Goal: Task Accomplishment & Management: Manage account settings

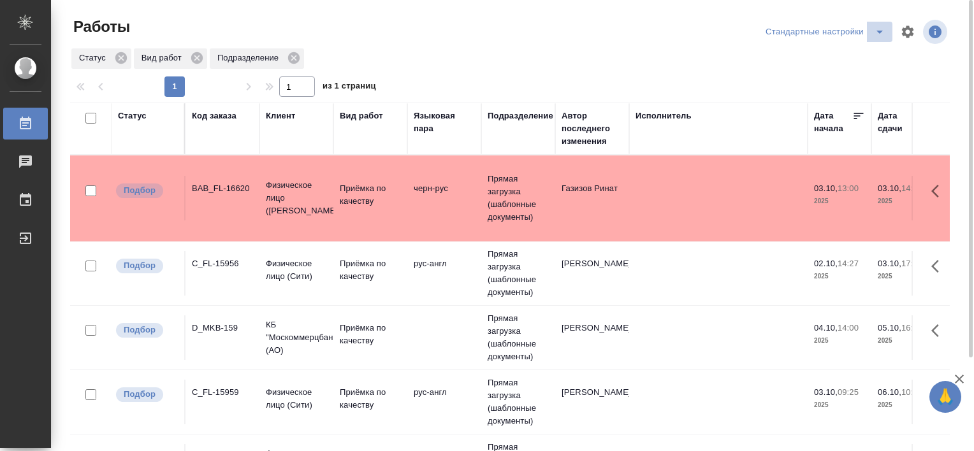
click at [872, 36] on icon "split button" at bounding box center [879, 31] width 15 height 15
click at [810, 62] on li "В работе" at bounding box center [827, 57] width 130 height 20
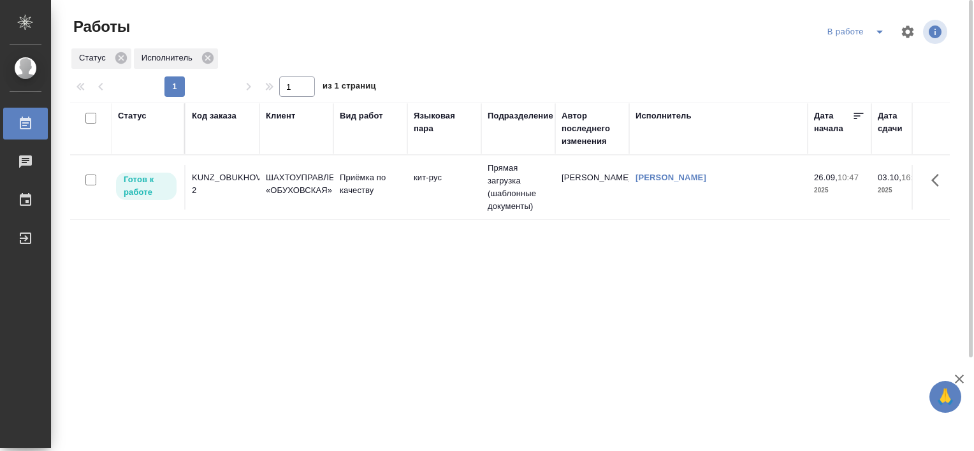
click at [229, 184] on div "KUNZ_OBUKHOVSKAYA-2" at bounding box center [222, 183] width 61 height 25
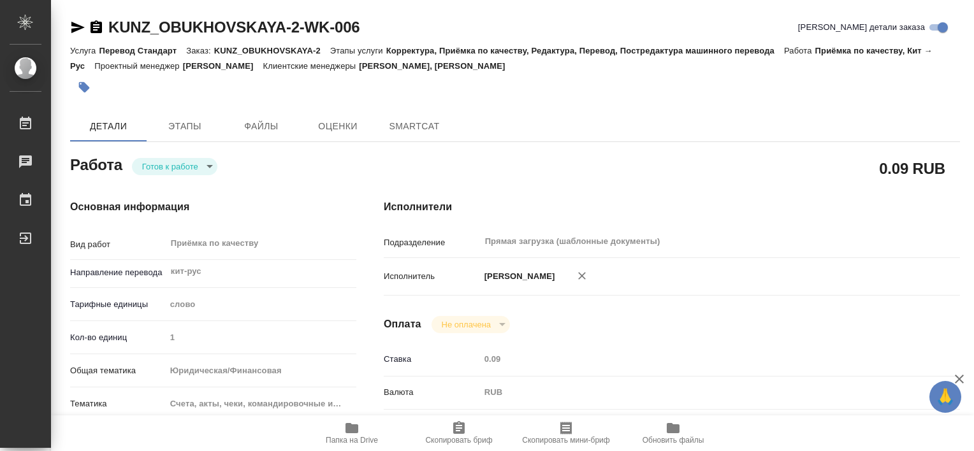
type textarea "x"
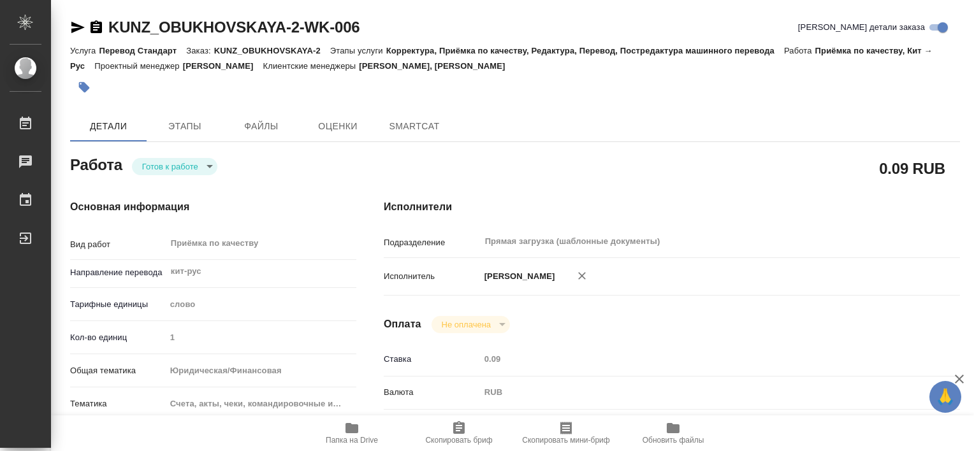
type textarea "x"
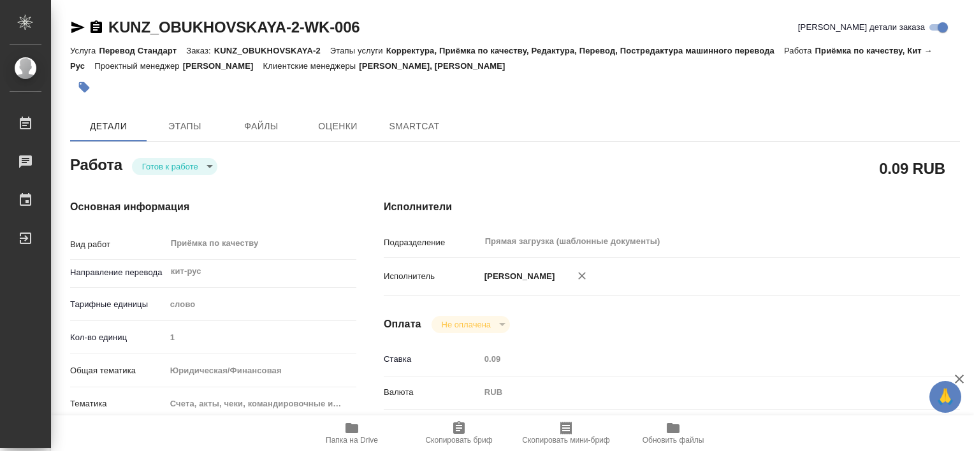
type textarea "x"
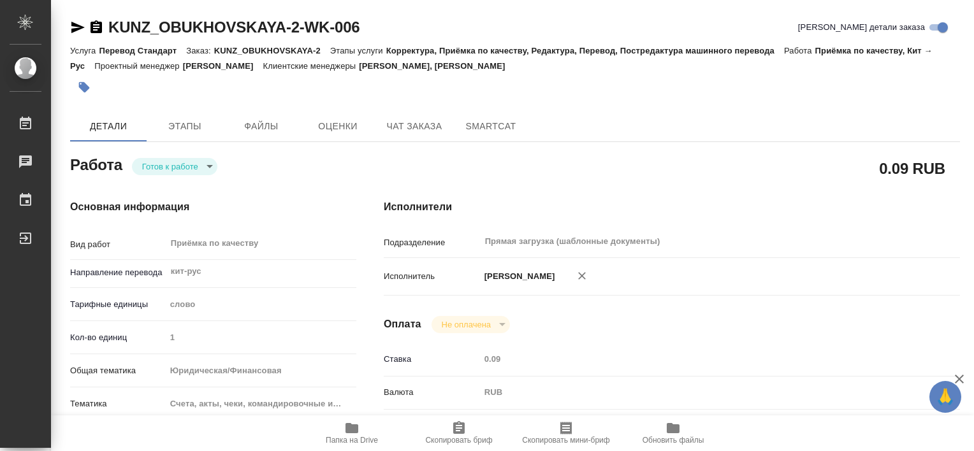
type textarea "x"
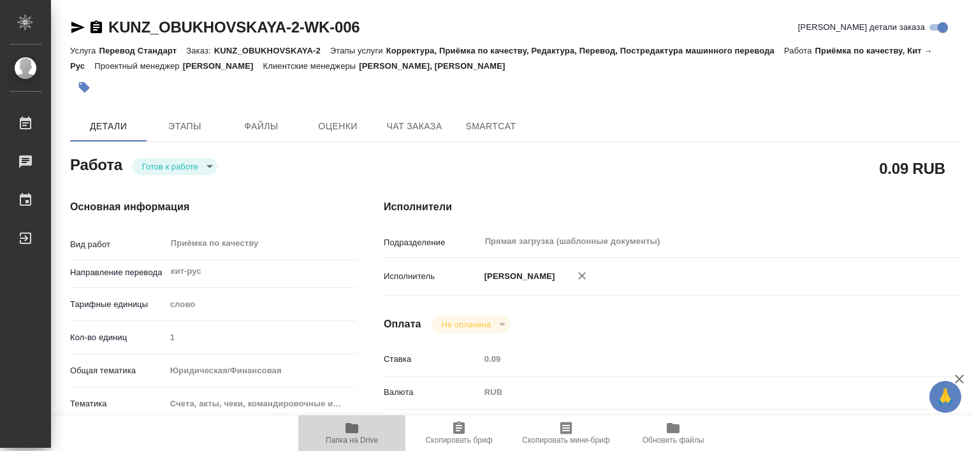
type textarea "x"
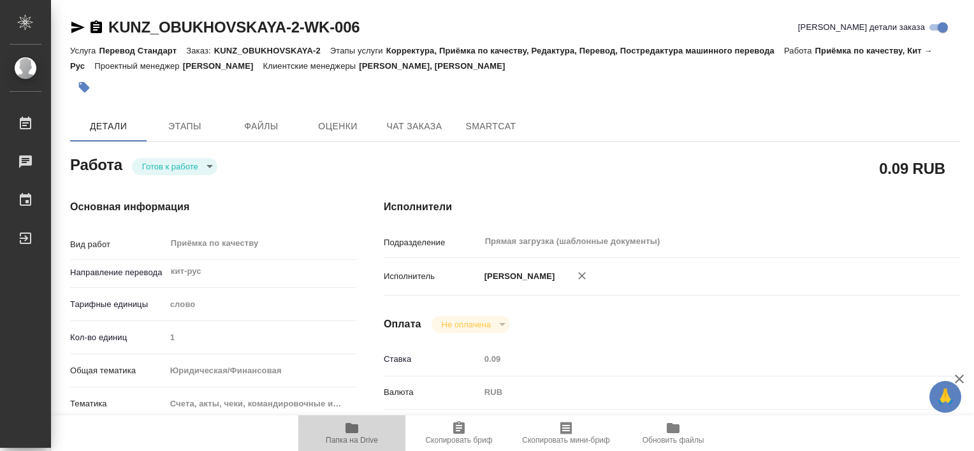
click at [359, 435] on span "Папка на Drive" at bounding box center [352, 433] width 92 height 24
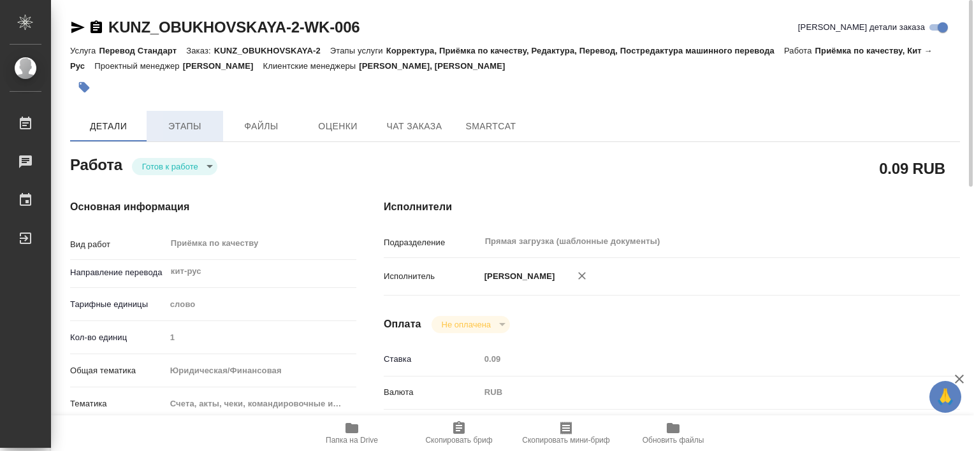
click at [178, 133] on span "Этапы" at bounding box center [184, 127] width 61 height 16
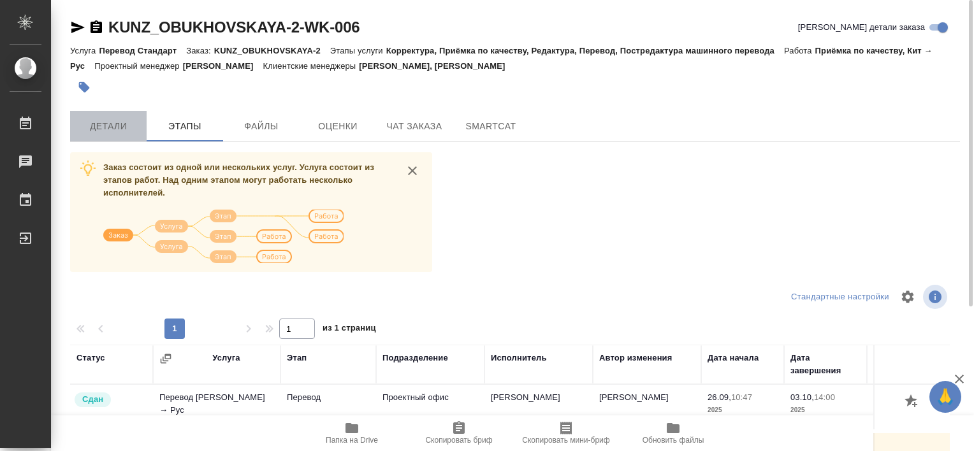
click at [127, 124] on span "Детали" at bounding box center [108, 127] width 61 height 16
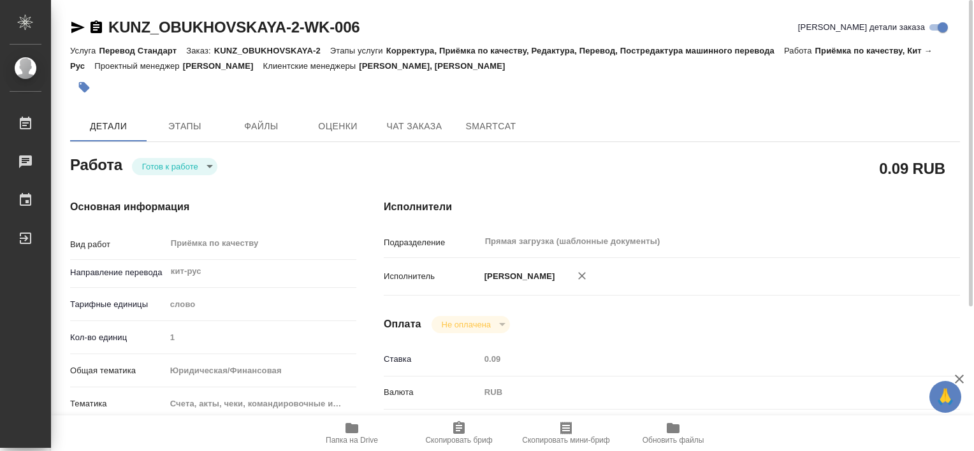
type textarea "x"
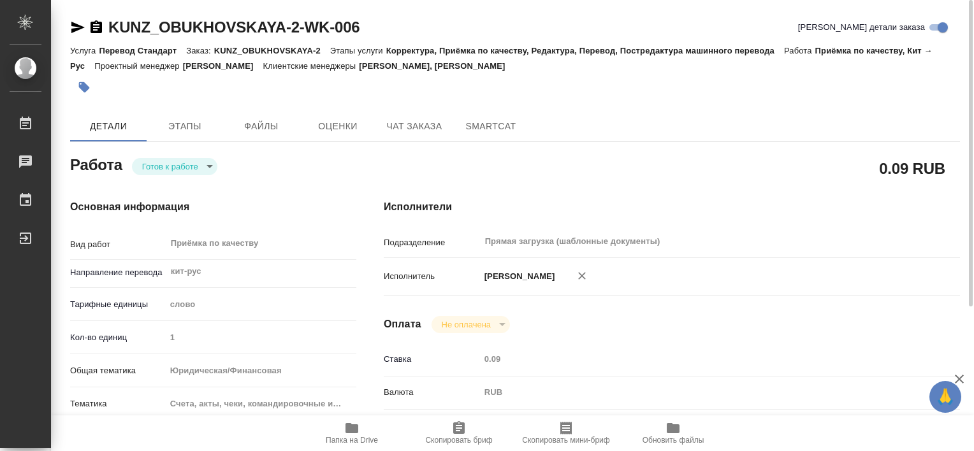
type textarea "x"
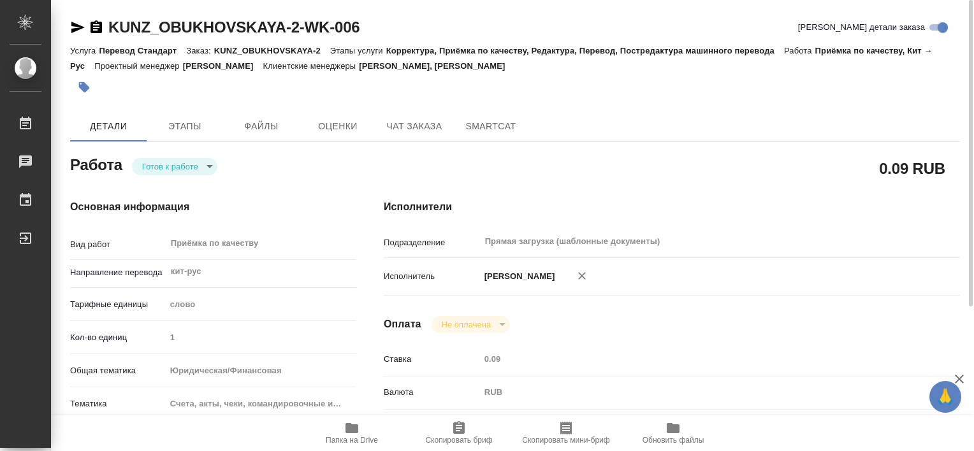
type textarea "x"
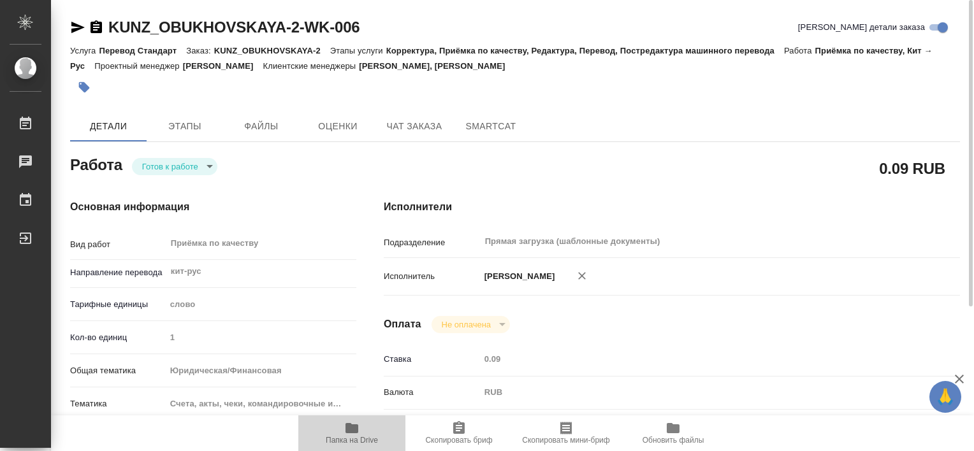
click at [342, 439] on span "Папка на Drive" at bounding box center [352, 440] width 52 height 9
click at [85, 87] on icon "button" at bounding box center [84, 87] width 11 height 11
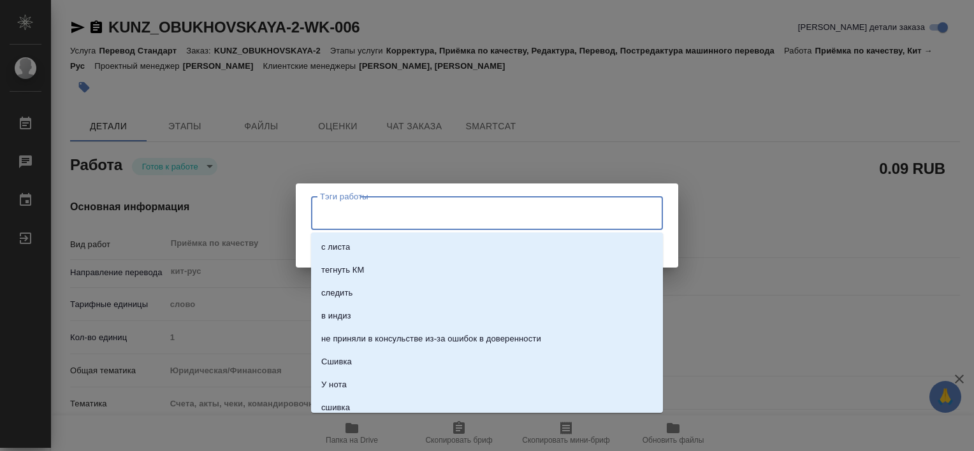
click at [385, 223] on input "Тэги работы" at bounding box center [475, 213] width 316 height 22
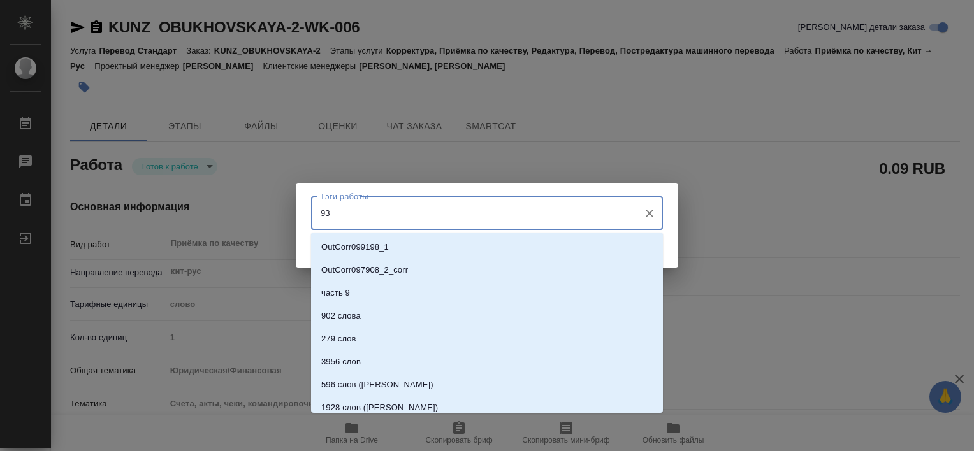
type input "931"
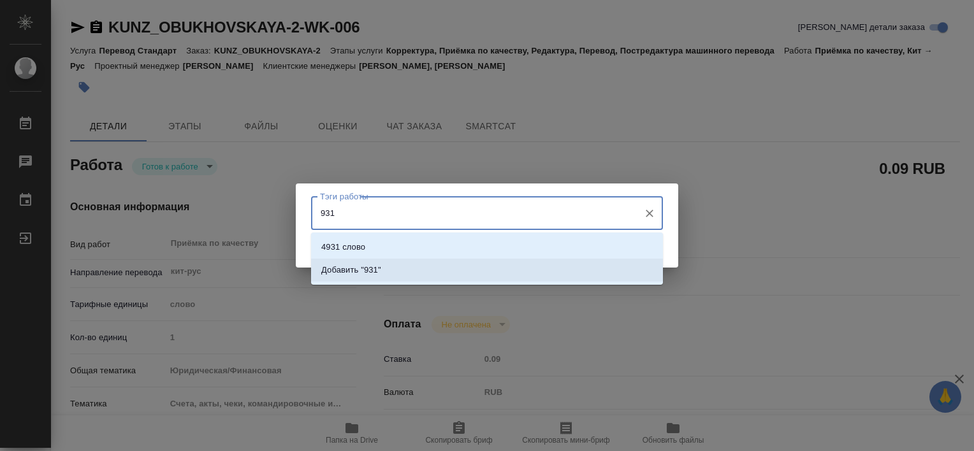
click at [376, 272] on p "Добавить "931"" at bounding box center [351, 270] width 60 height 13
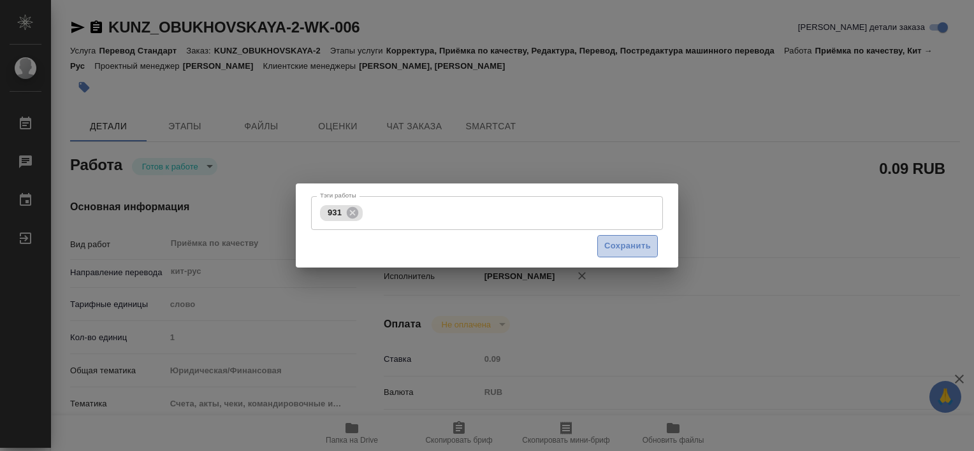
click at [628, 244] on span "Сохранить" at bounding box center [627, 246] width 47 height 15
type input "readyForWork"
type textarea "Приёмка по качеству"
type textarea "x"
type input "кит-рус"
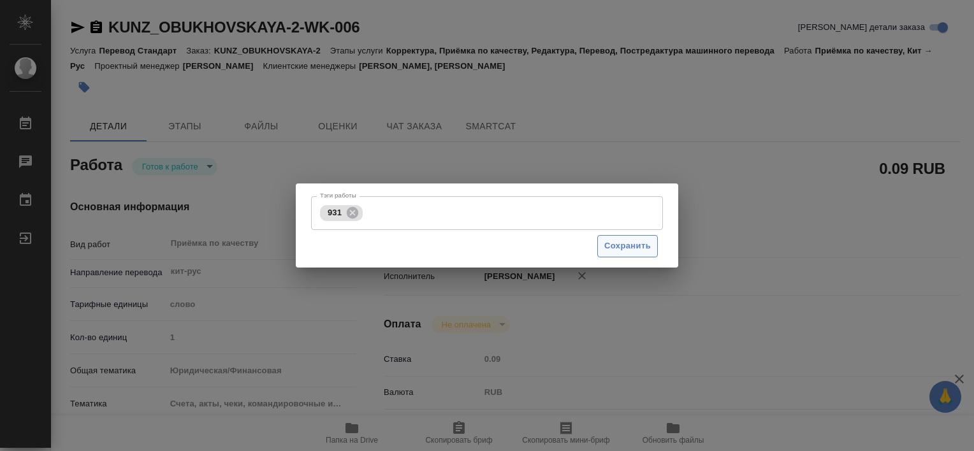
type input "5a8b1489cc6b4906c91bfd90"
type input "1"
type input "yr-fn"
type input "5f647205b73bc97568ca66c0"
checkbox input "true"
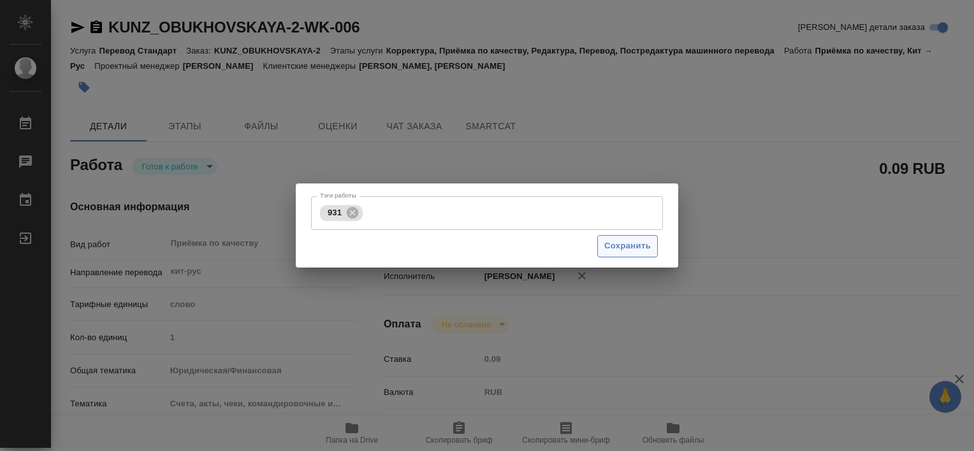
type input "[DATE] 10:47"
type input "[DATE] 16:00"
type input "Прямая загрузка (шаблонные документы)"
type input "notPayed"
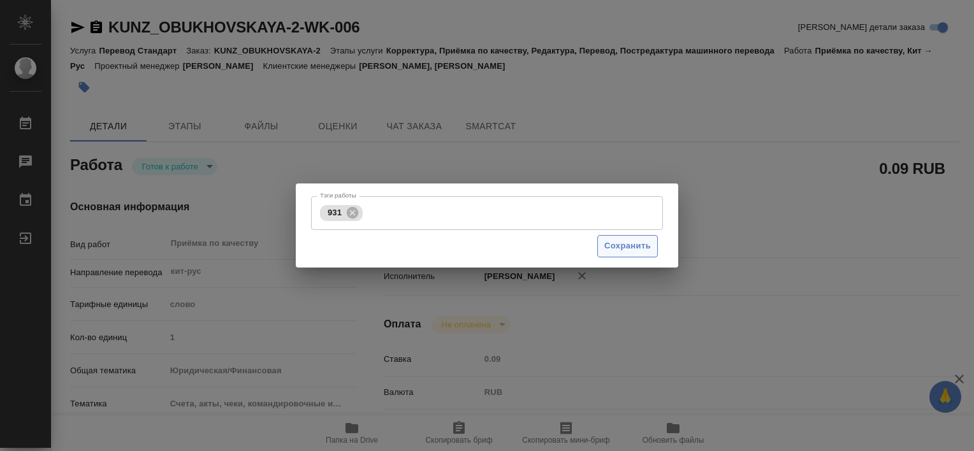
type input "0.09"
type input "RUB"
type input "[PERSON_NAME]"
type textarea "x"
type textarea "/Clients/ШАХТОУПРАВЛЕНИЕ «ОБУХОВСКАЯ»/Orders/KUNZ_OBUKHOVSKAYA-2/Corrected/KUNZ…"
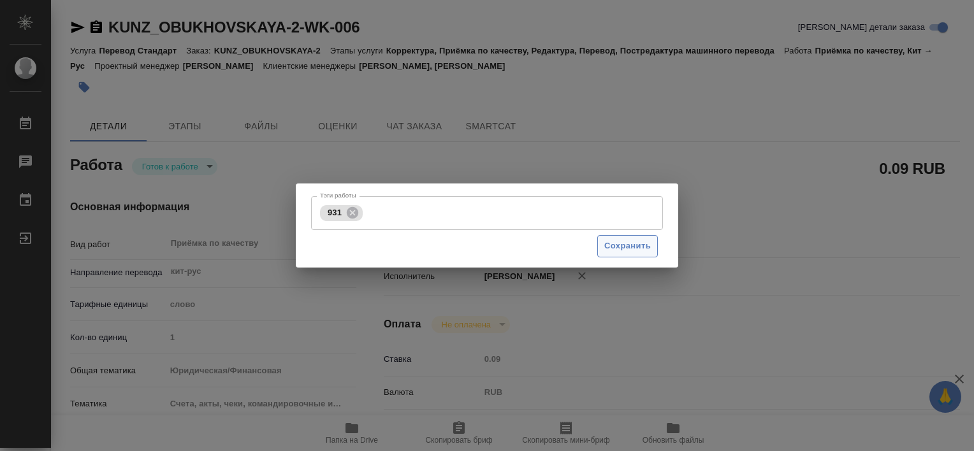
type textarea "x"
type input "KUNZ_OBUKHOVSKAYA-2"
type input "Перевод Стандарт"
type input "Корректура, Приёмка по качеству, Редактура, Перевод, Постредактура машинного пе…"
type input "[PERSON_NAME], [PERSON_NAME]"
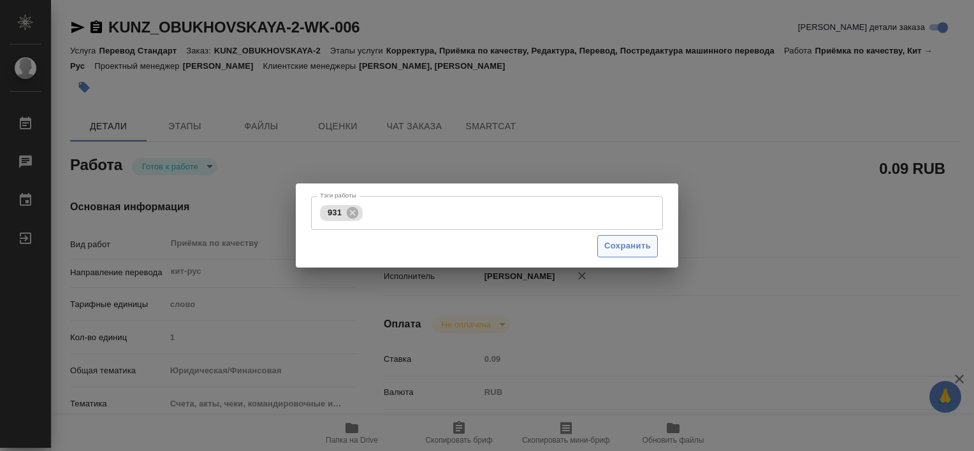
type input "[PERSON_NAME]"
type input "/Clients/ШАХТОУПРАВЛЕНИЕ «ОБУХОВСКАЯ»/Orders/KUNZ_OBUKHOVSKAYA-2"
type textarea "x"
type textarea "кит\англ-рус под ЗПК сшить в 2 дока по фамилиям"
type textarea "x"
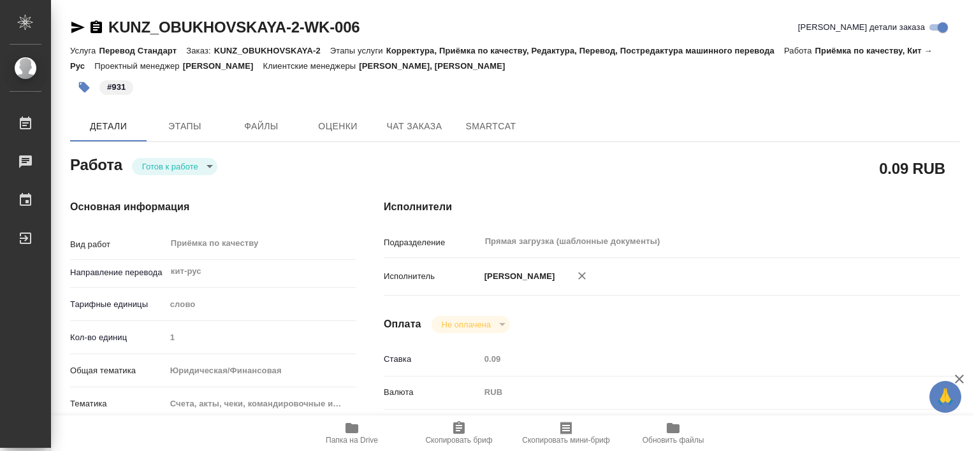
type textarea "x"
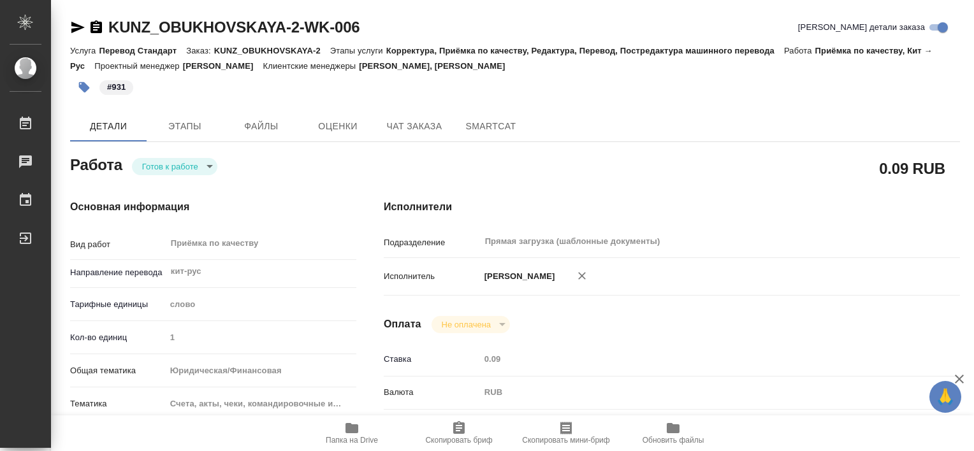
type textarea "x"
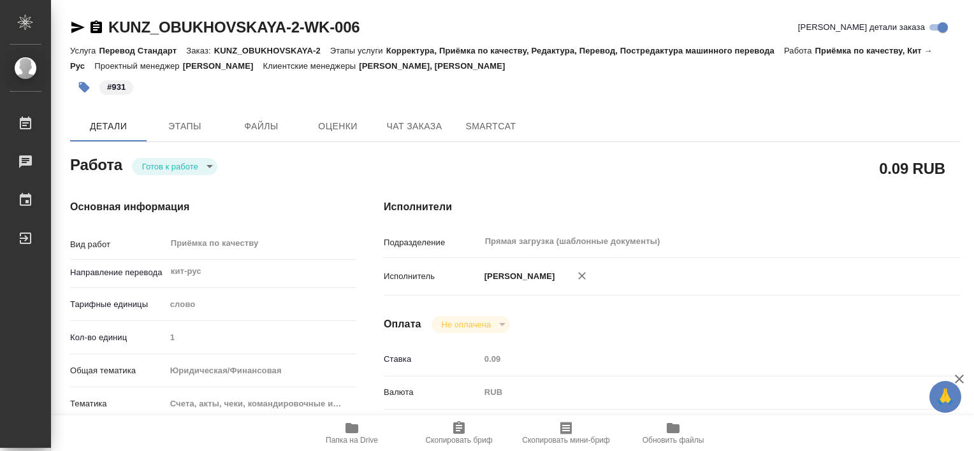
type textarea "x"
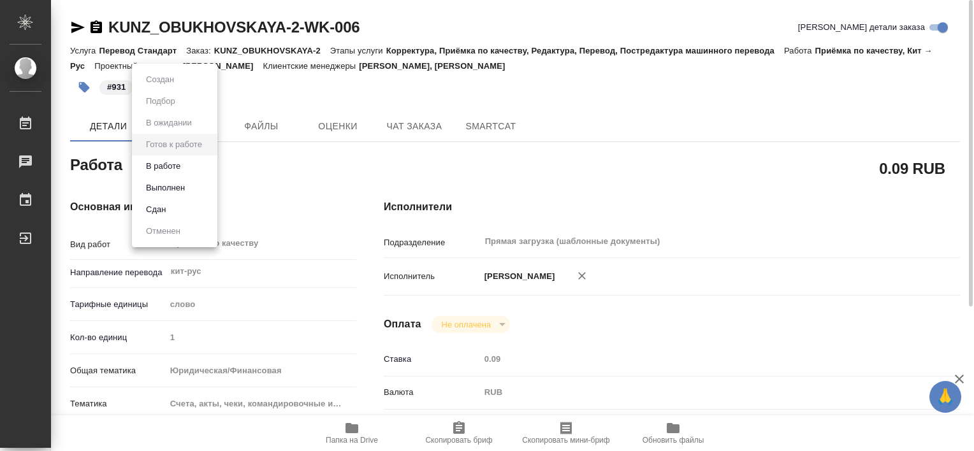
click at [207, 173] on body "🙏 .cls-1 fill:#fff; AWATERA [PERSON_NAME] Работы 0 Чаты График Выйти KUNZ_OBUKH…" at bounding box center [487, 225] width 974 height 451
click at [186, 188] on button "Выполнен" at bounding box center [165, 188] width 47 height 14
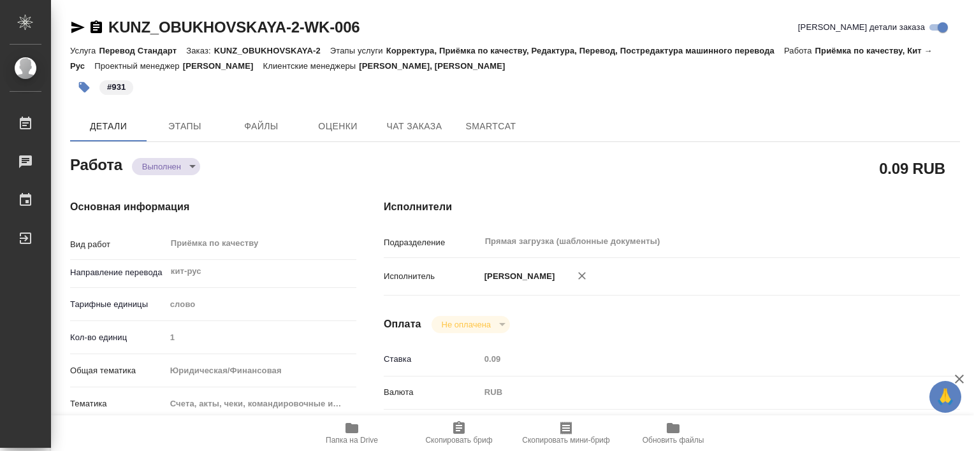
type textarea "x"
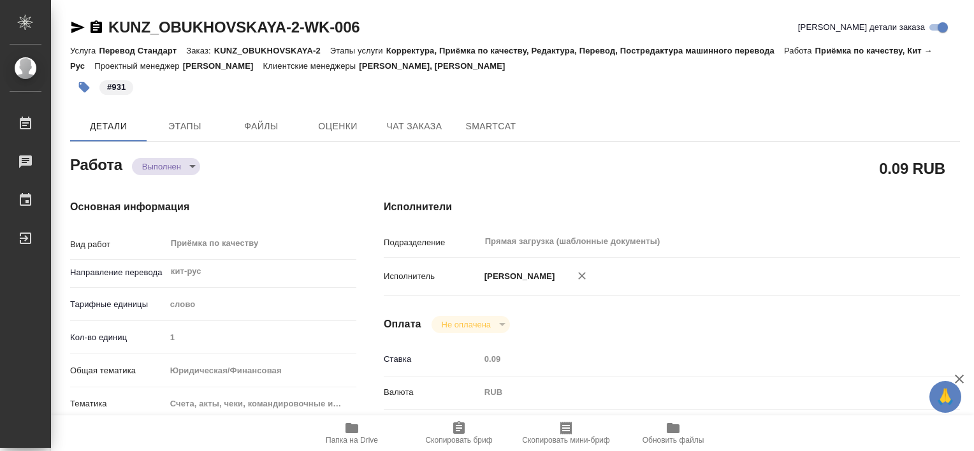
type textarea "x"
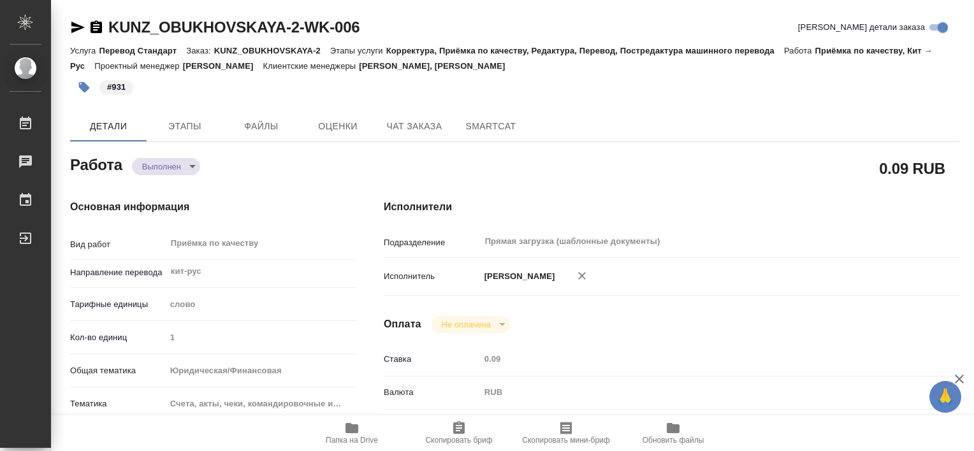
type textarea "x"
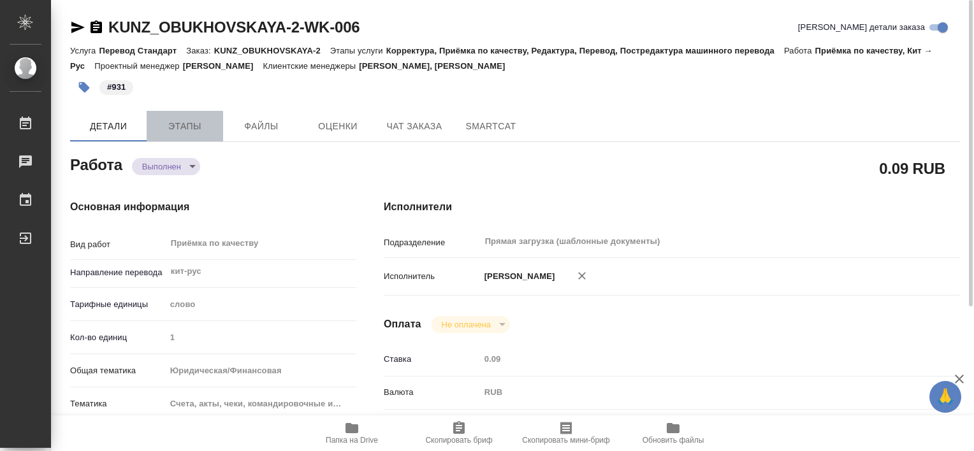
click at [176, 131] on span "Этапы" at bounding box center [184, 127] width 61 height 16
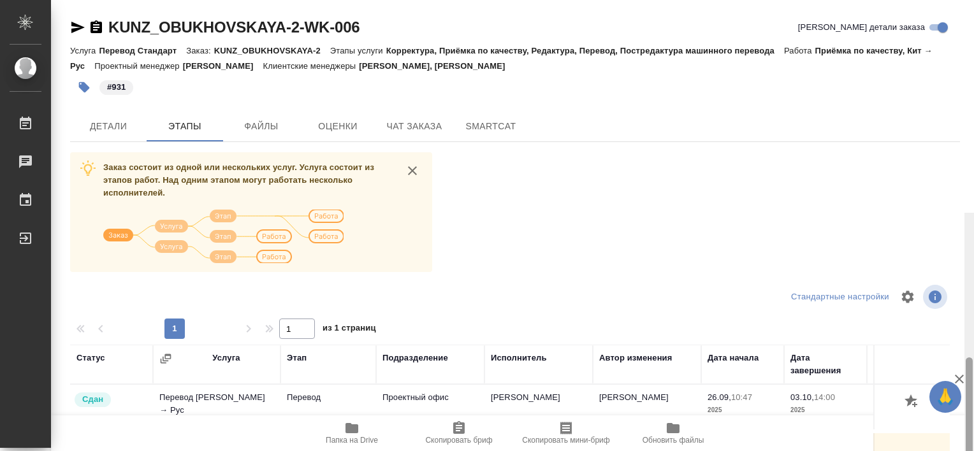
scroll to position [213, 0]
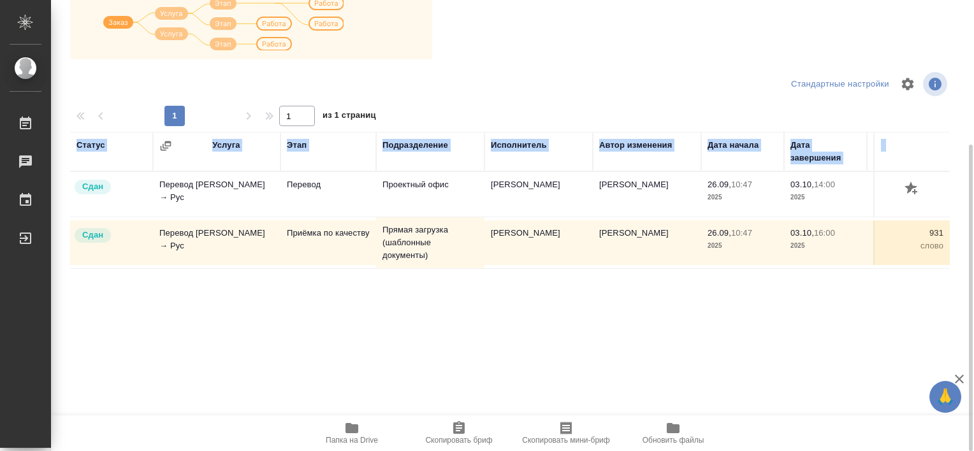
drag, startPoint x: 973, startPoint y: 209, endPoint x: 976, endPoint y: 269, distance: 60.0
click at [973, 269] on html "🙏 .cls-1 fill:#fff; AWATERA [PERSON_NAME] Работы 0 Чаты График Выйти KUNZ_OBUKH…" at bounding box center [487, 225] width 974 height 451
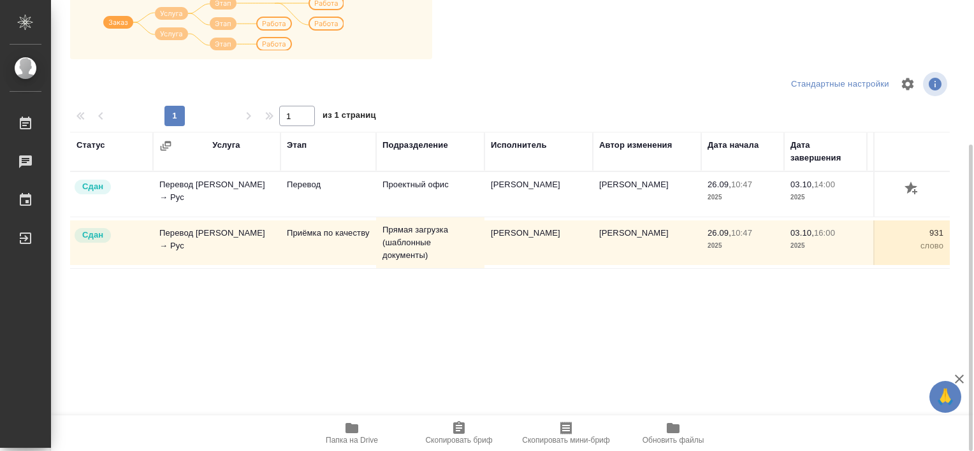
click at [704, 365] on div "Статус Услуга Этап Подразделение Исполнитель Автор изменения Дата начала Дата з…" at bounding box center [510, 275] width 880 height 287
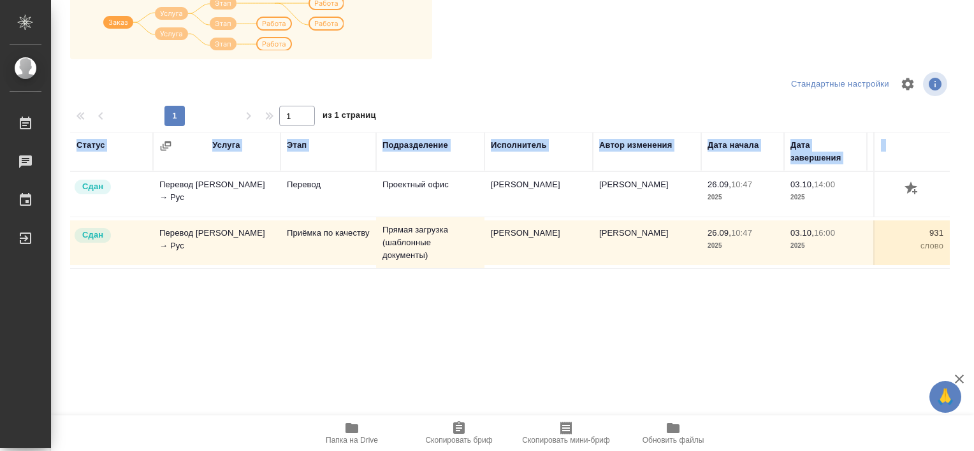
drag, startPoint x: 973, startPoint y: 344, endPoint x: 976, endPoint y: 212, distance: 132.0
click at [973, 212] on html "🙏 .cls-1 fill:#fff; AWATERA [PERSON_NAME] Работы 0 Чаты График Выйти KUNZ_OBUKH…" at bounding box center [487, 225] width 974 height 451
click at [969, 298] on div at bounding box center [969, 298] width 7 height 307
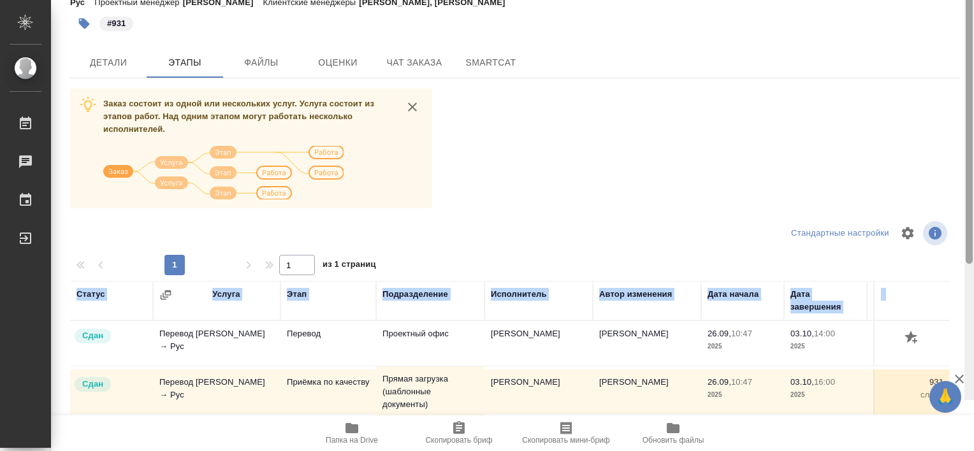
scroll to position [0, 0]
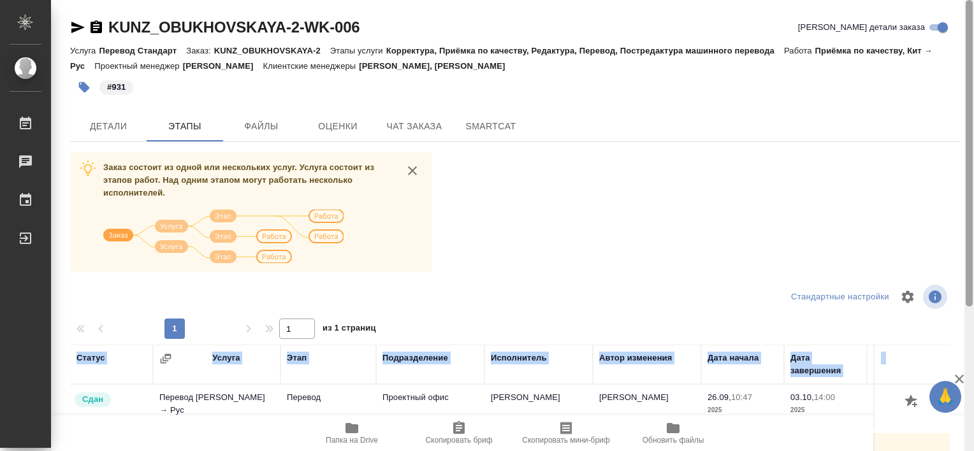
drag, startPoint x: 969, startPoint y: 298, endPoint x: 975, endPoint y: 135, distance: 162.6
click at [973, 135] on html "🙏 .cls-1 fill:#fff; AWATERA [PERSON_NAME] Работы 0 Чаты График Выйти KUNZ_OBUKH…" at bounding box center [487, 225] width 974 height 451
